Goal: Information Seeking & Learning: Find specific fact

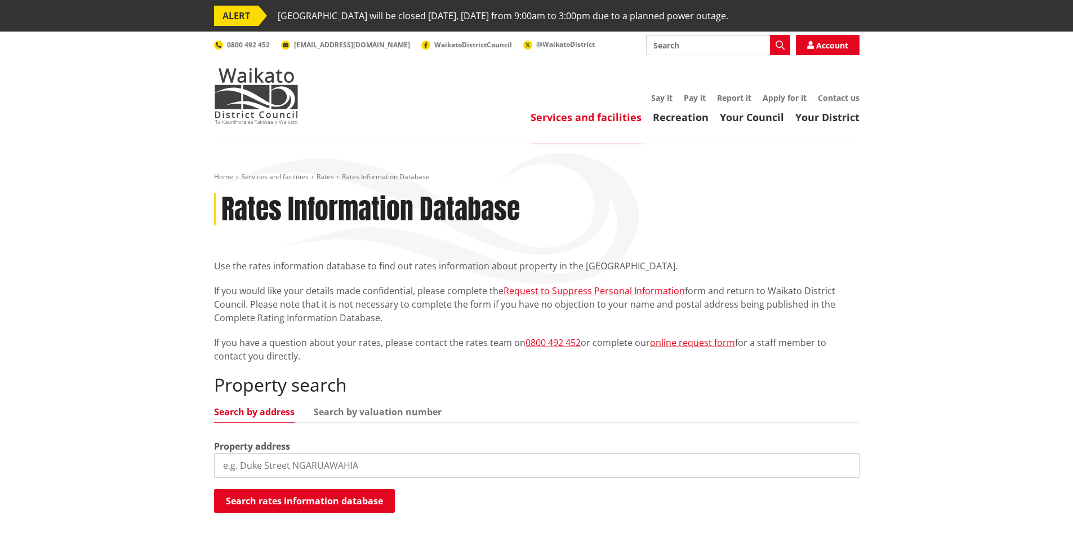
click at [382, 459] on input "search" at bounding box center [536, 465] width 645 height 25
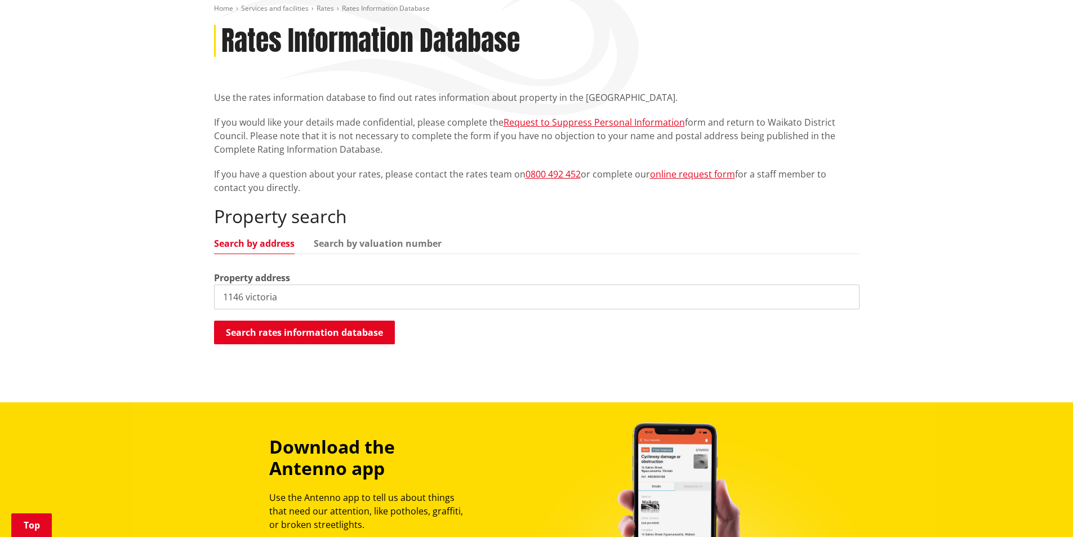
scroll to position [169, 0]
type input "1146 victoria"
click at [328, 332] on button "Search rates information database" at bounding box center [304, 332] width 181 height 24
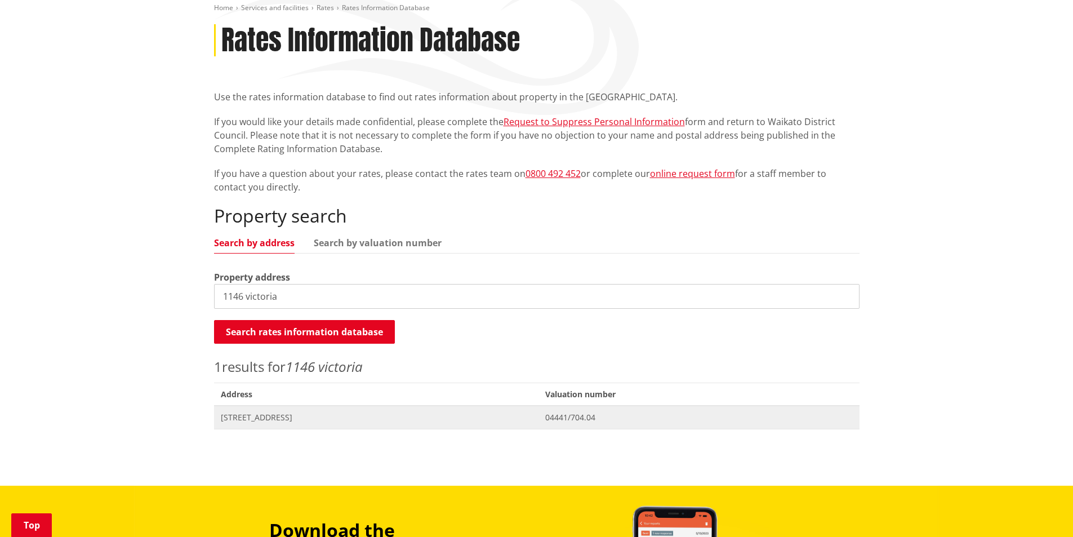
click at [296, 413] on span "[STREET_ADDRESS]" at bounding box center [376, 417] width 311 height 11
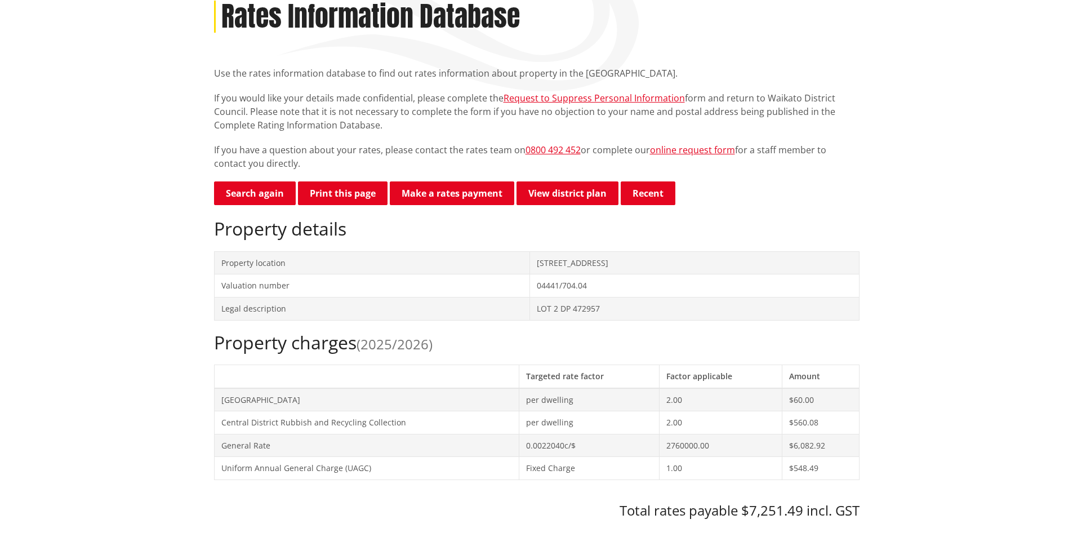
scroll to position [225, 0]
